Goal: Transaction & Acquisition: Purchase product/service

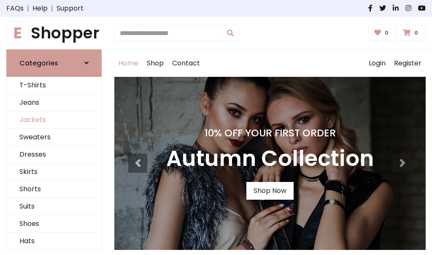
click at [54, 120] on link "Jackets" at bounding box center [54, 119] width 94 height 17
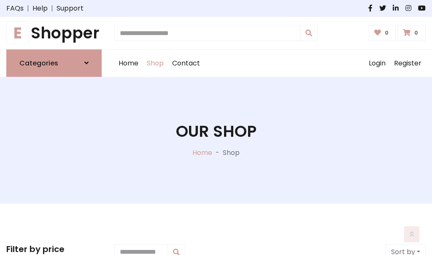
scroll to position [381, 0]
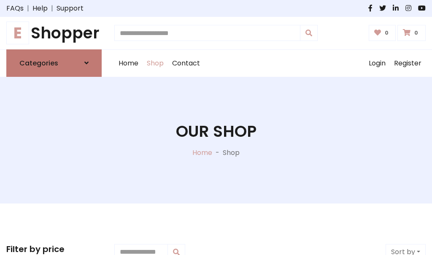
click at [54, 63] on h6 "Categories" at bounding box center [38, 63] width 39 height 8
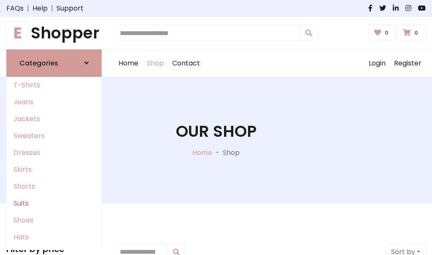
click at [54, 203] on link "Suits" at bounding box center [54, 203] width 94 height 17
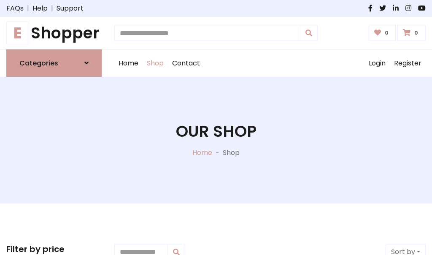
scroll to position [610, 0]
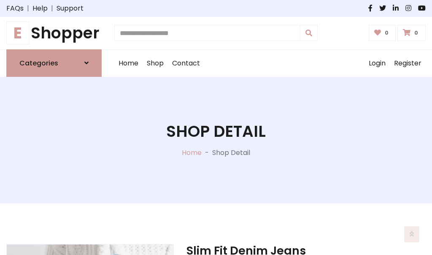
scroll to position [788, 0]
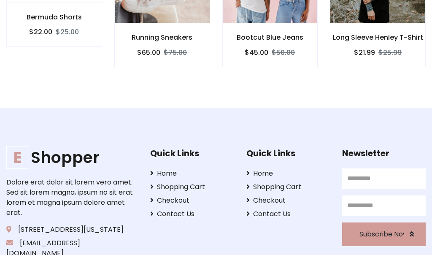
scroll to position [788, 0]
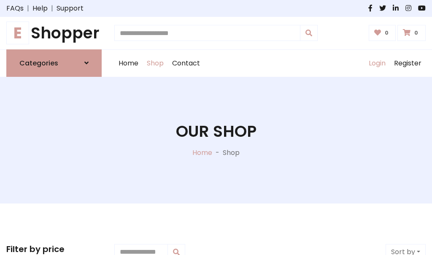
click at [377, 63] on link "Login" at bounding box center [376, 63] width 25 height 27
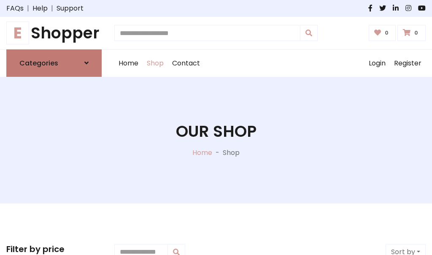
click at [86, 63] on icon at bounding box center [86, 62] width 4 height 7
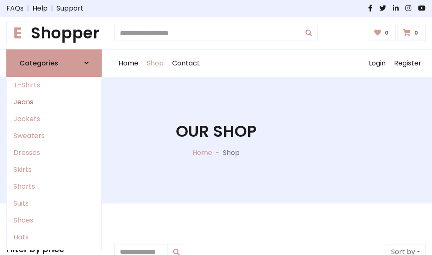
click at [54, 102] on link "Jeans" at bounding box center [54, 102] width 94 height 17
